Goal: Find contact information: Find contact information

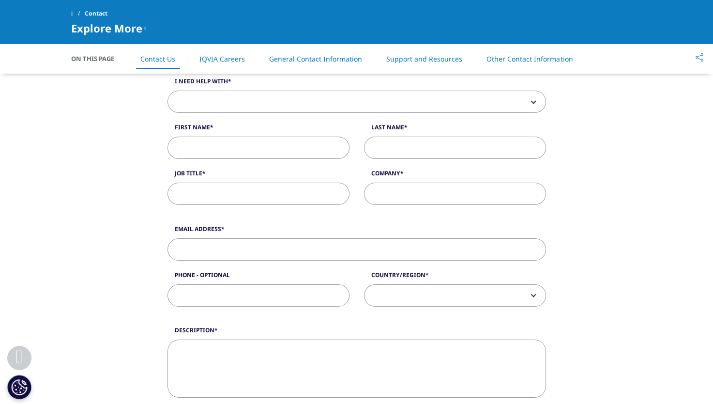
scroll to position [261, 0]
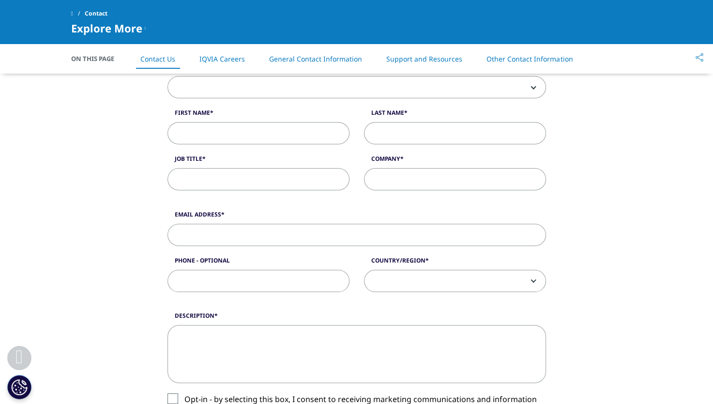
click at [264, 141] on input "First Name" at bounding box center [259, 133] width 182 height 22
type input "[PERSON_NAME]"
type input "[EMAIL_ADDRESS][DOMAIN_NAME]"
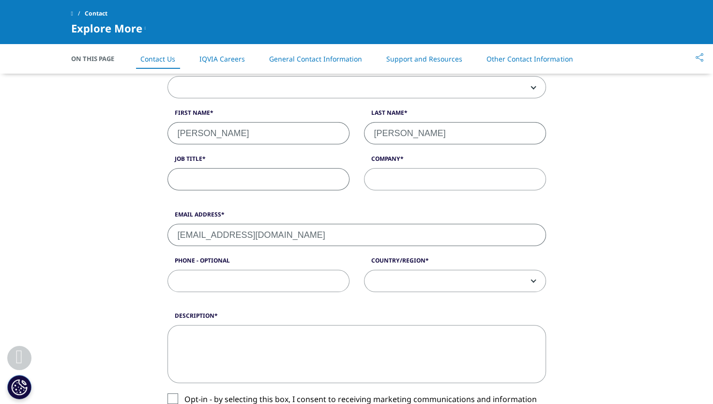
click at [260, 181] on input "Job Title" at bounding box center [259, 179] width 182 height 22
click at [266, 182] on input "Job Title" at bounding box center [259, 179] width 182 height 22
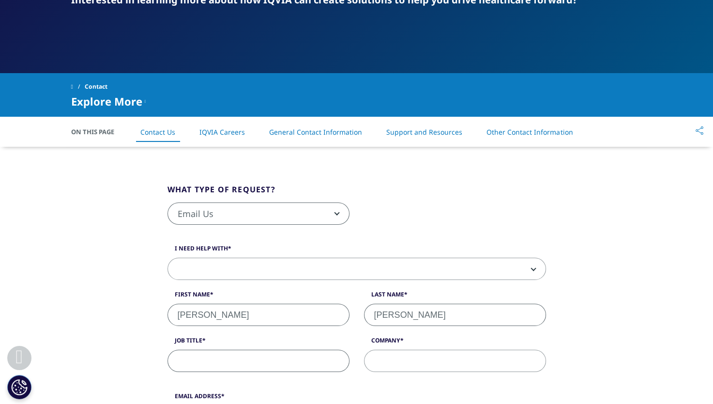
scroll to position [159, 0]
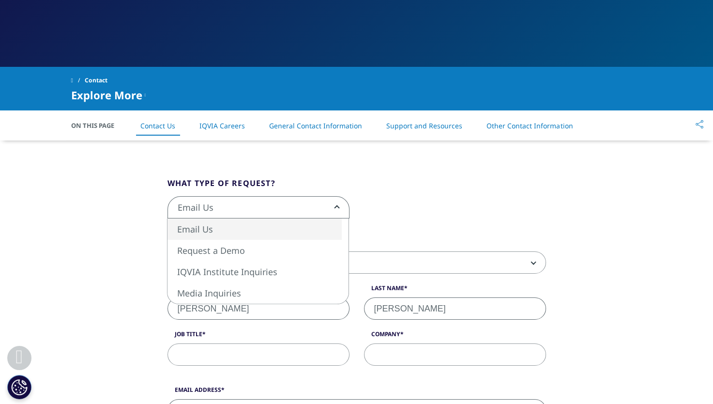
click at [286, 212] on span "Email Us" at bounding box center [258, 208] width 181 height 22
click at [472, 215] on div "Email Us Request a Demo IQVIA Institute Inquiries Media Inquiries Email Us" at bounding box center [356, 212] width 393 height 32
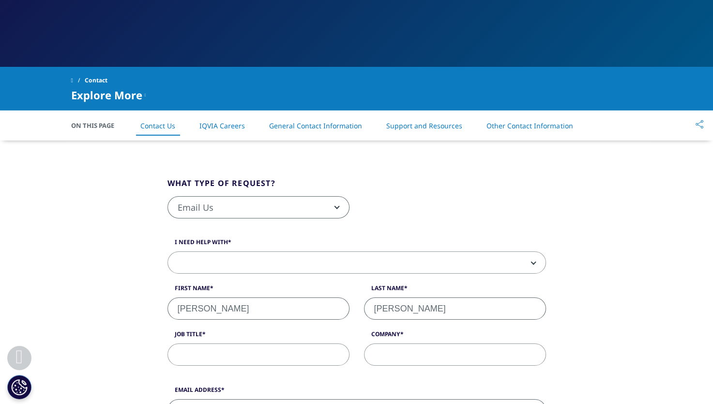
click at [234, 125] on link "IQVIA Careers" at bounding box center [223, 125] width 46 height 9
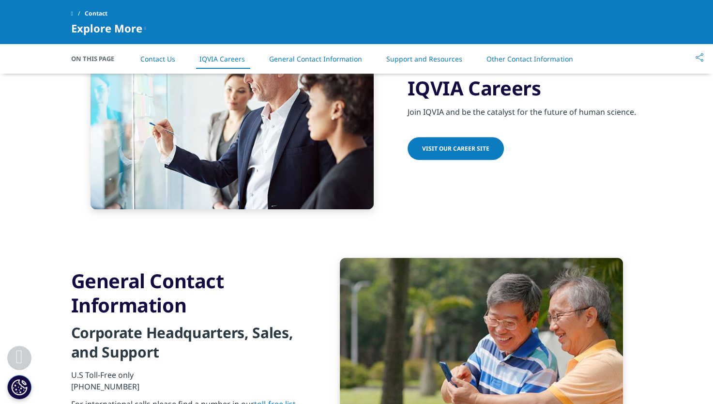
scroll to position [863, 0]
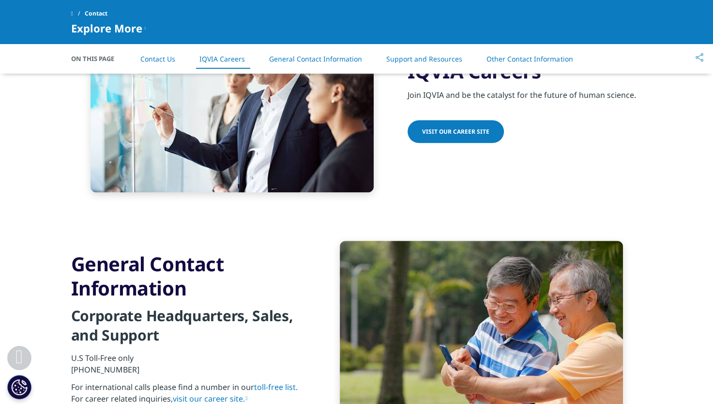
click at [439, 129] on span "Visit our Career Site" at bounding box center [455, 131] width 67 height 8
